Goal: Task Accomplishment & Management: Manage account settings

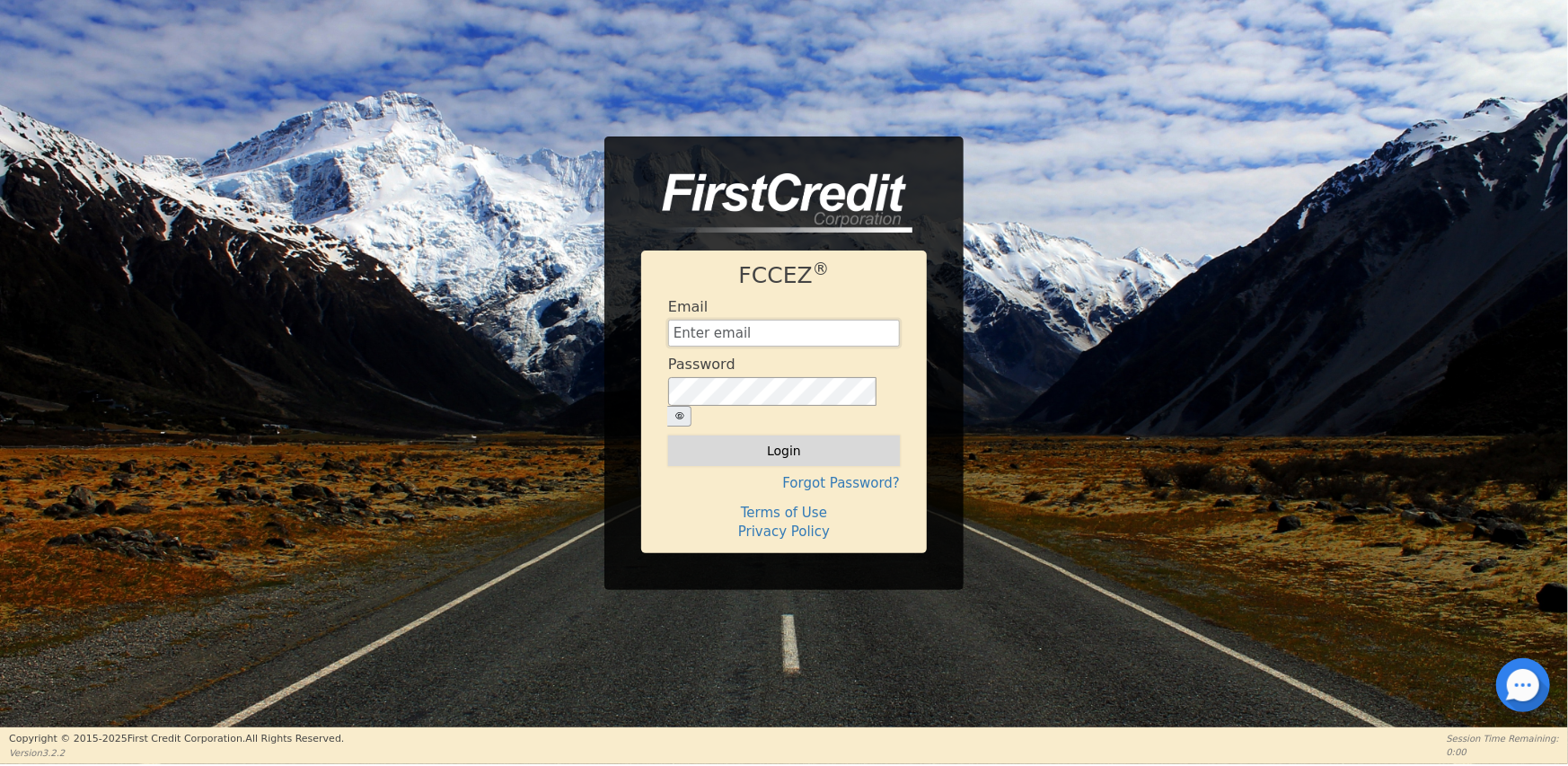
type input "[EMAIL_ADDRESS][DOMAIN_NAME]"
click at [772, 435] on button "Login" at bounding box center [784, 450] width 232 height 31
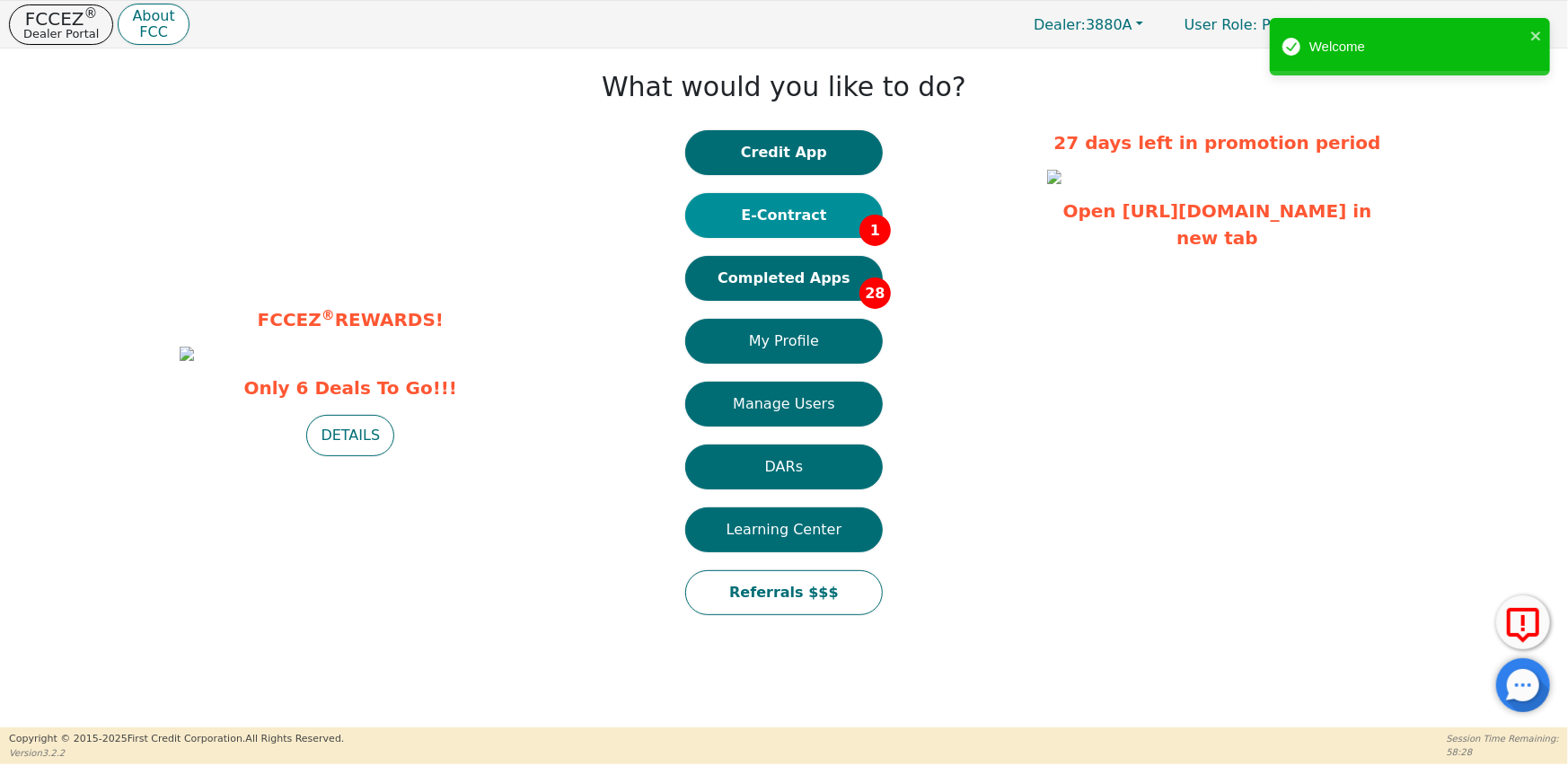
click at [838, 210] on button "E-Contract 1" at bounding box center [784, 216] width 198 height 45
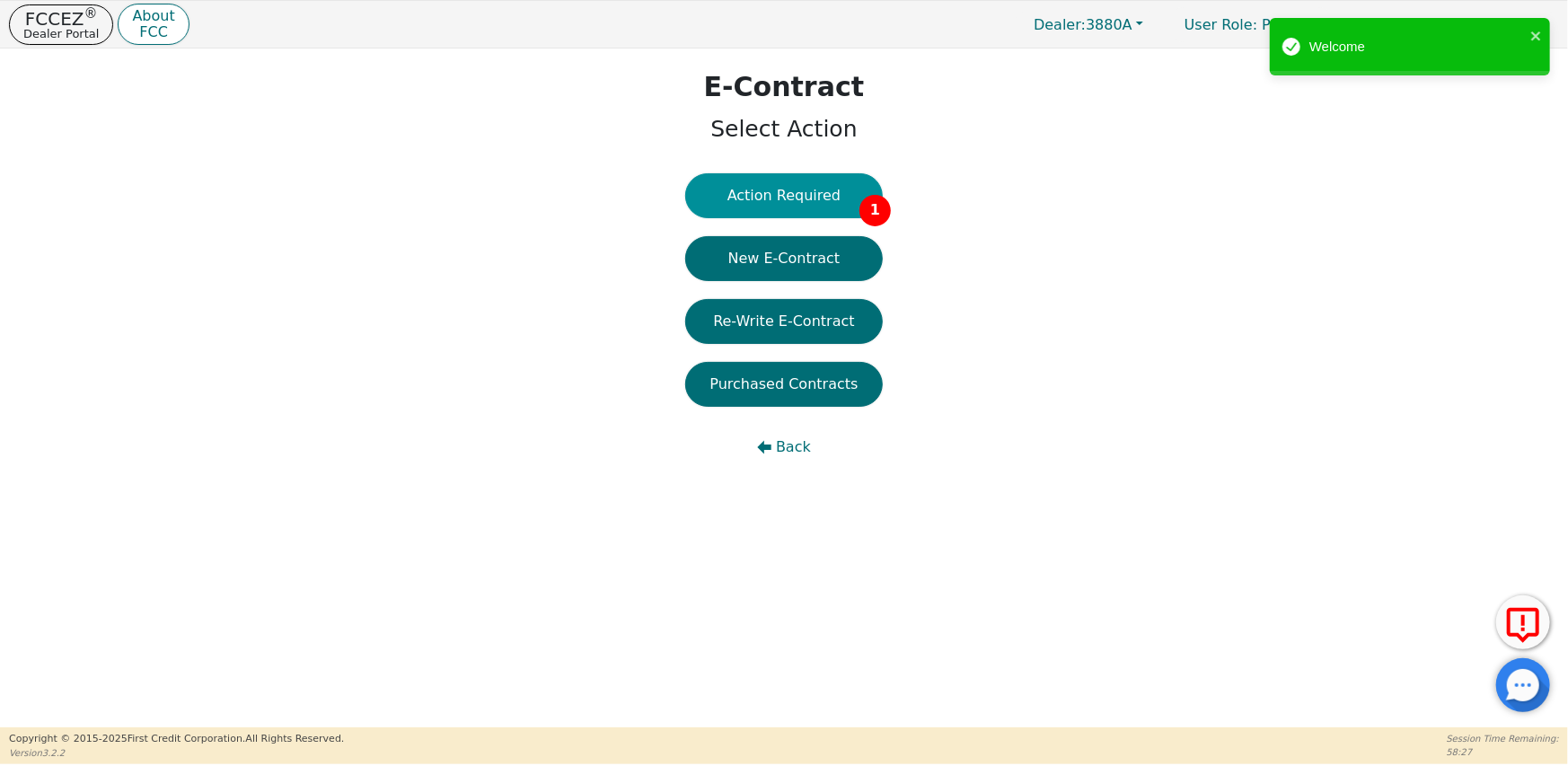
click at [824, 208] on button "Action Required 1" at bounding box center [784, 196] width 198 height 45
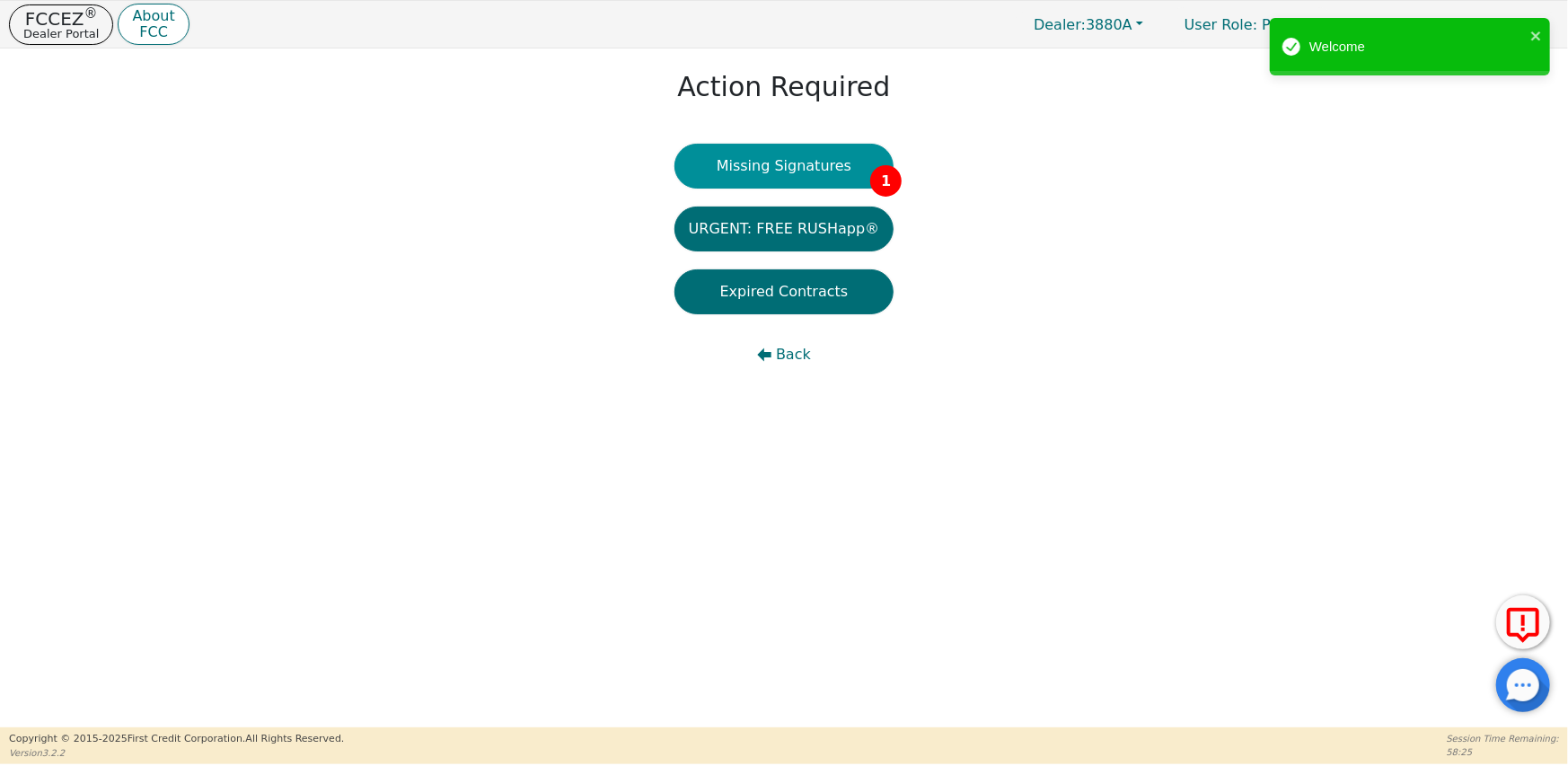
click at [812, 173] on button "Missing Signatures 1" at bounding box center [784, 166] width 220 height 45
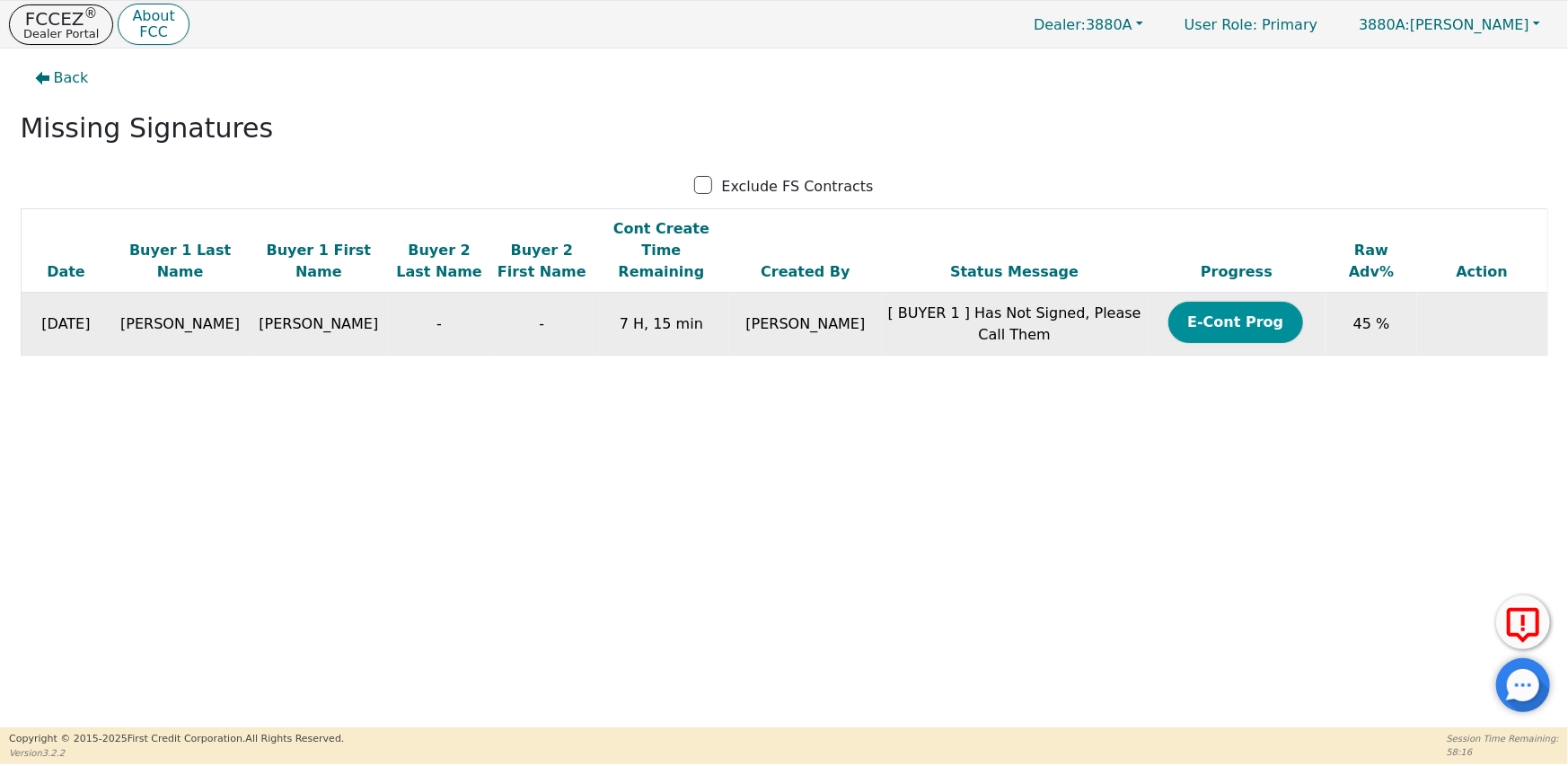
click at [1231, 313] on button "E-Cont Prog" at bounding box center [1235, 323] width 135 height 41
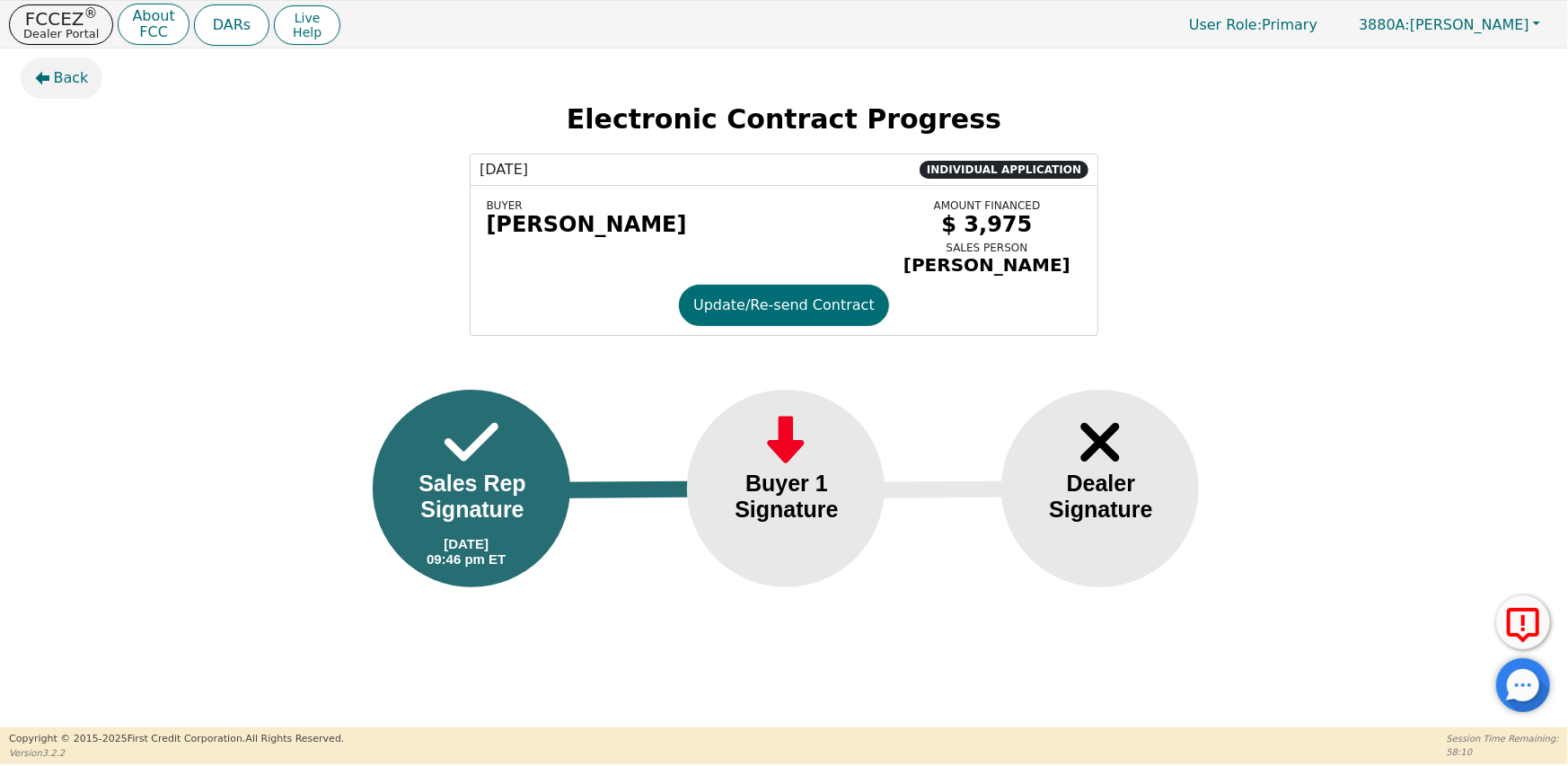
click at [66, 79] on span "Back" at bounding box center [71, 78] width 35 height 22
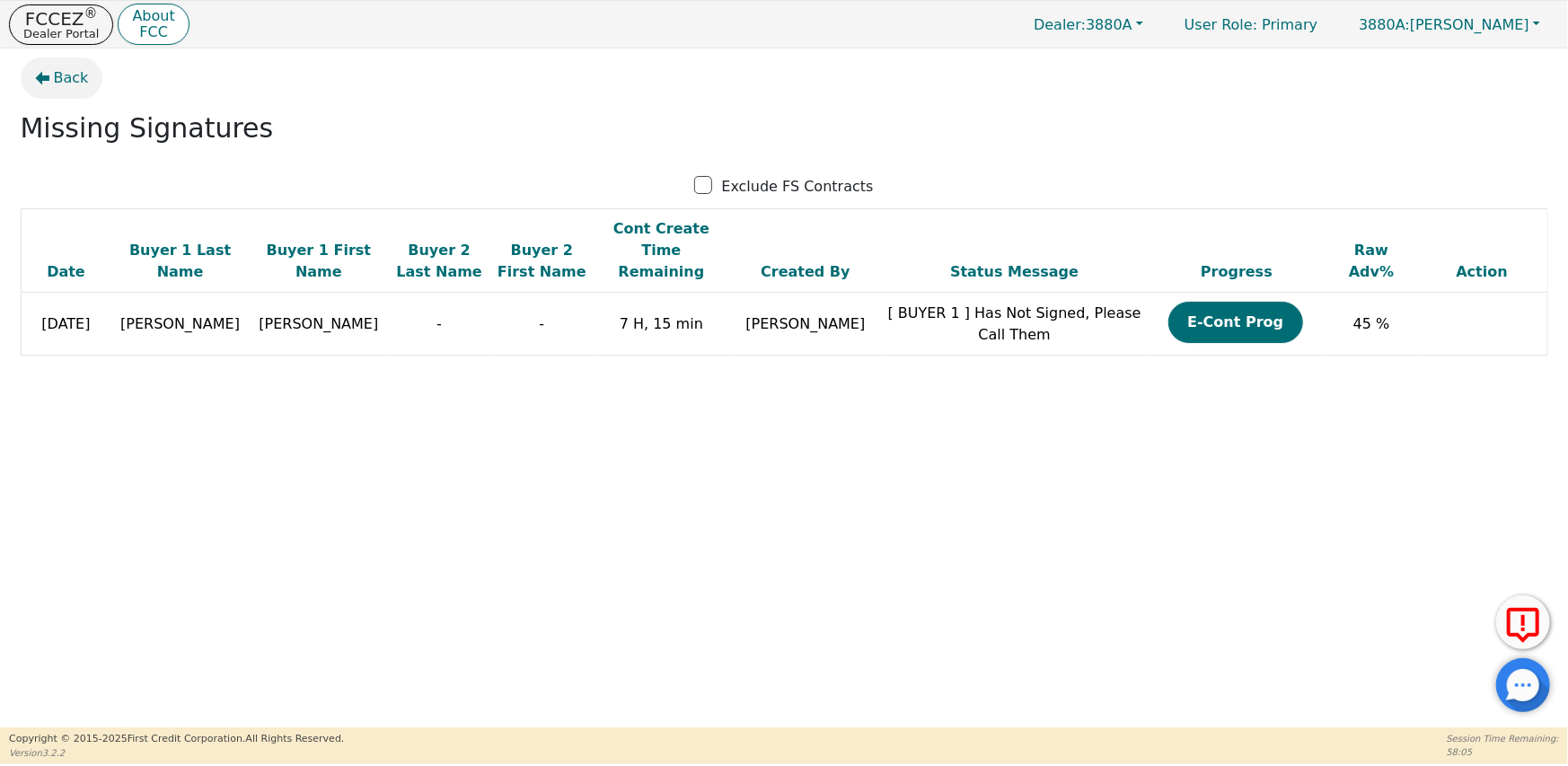
click at [58, 81] on span "Back" at bounding box center [71, 78] width 35 height 22
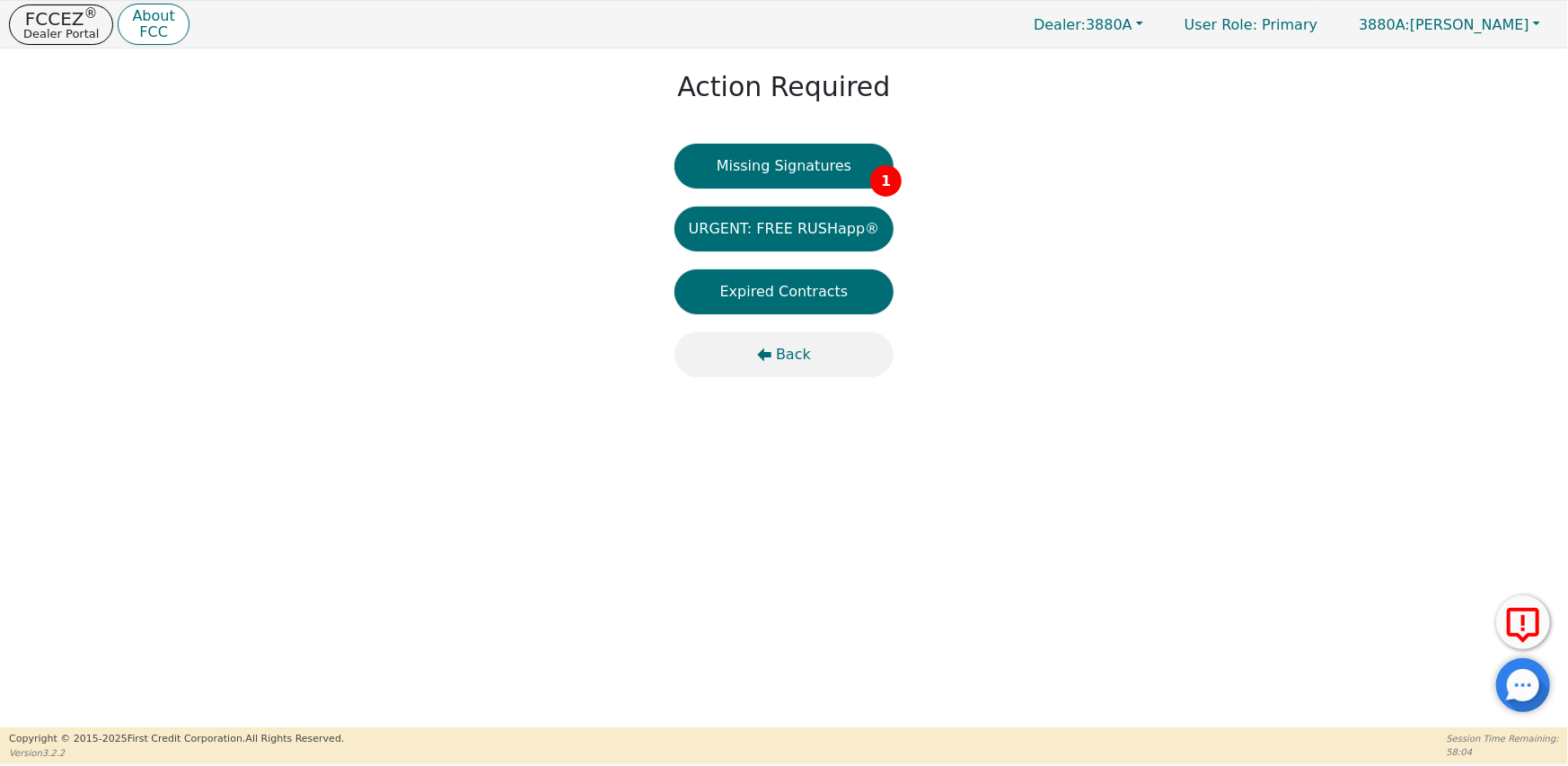
click at [807, 358] on button "Back" at bounding box center [784, 355] width 220 height 45
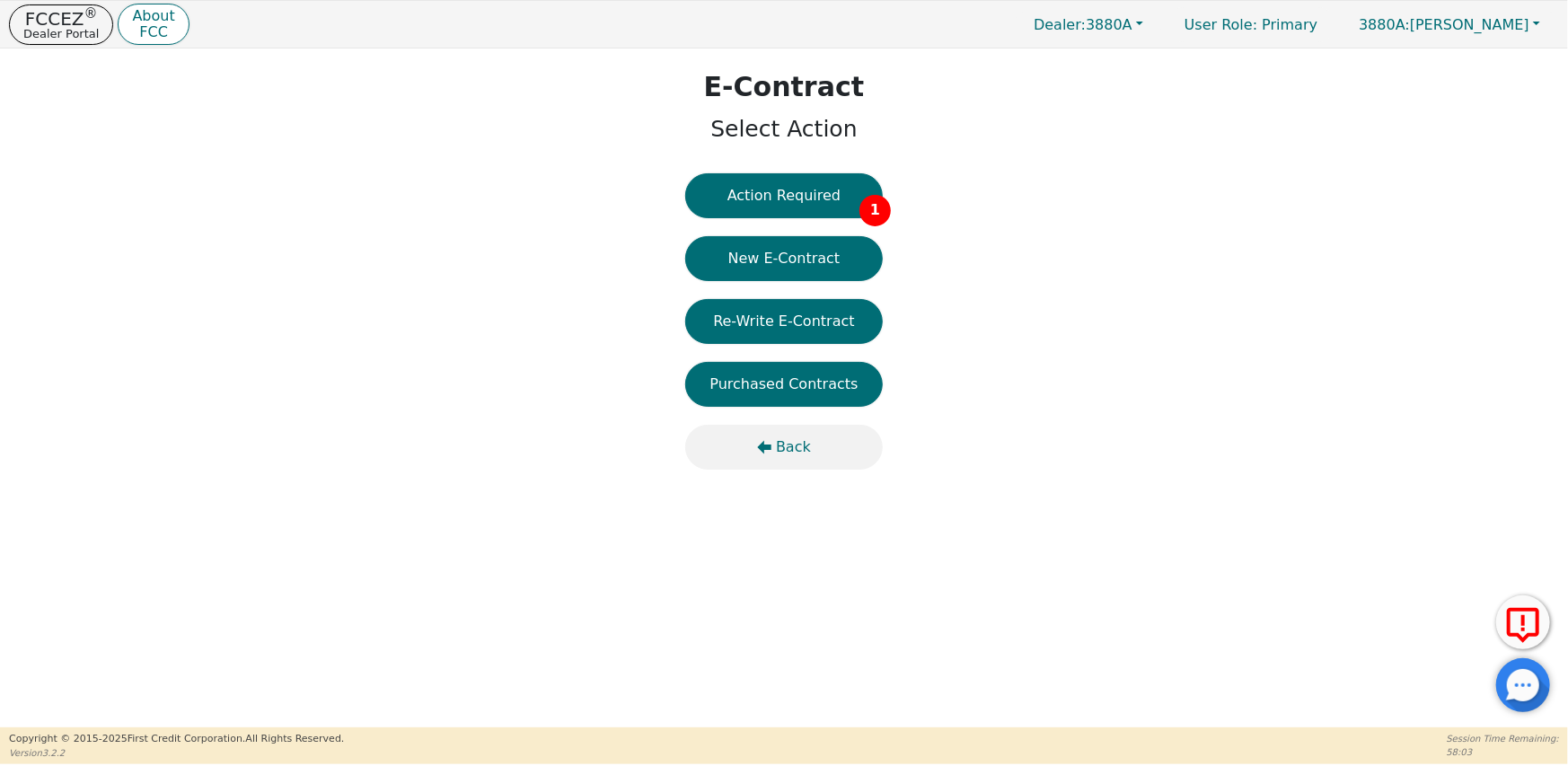
click at [780, 446] on span "Back" at bounding box center [793, 447] width 35 height 22
